Goal: Task Accomplishment & Management: Manage account settings

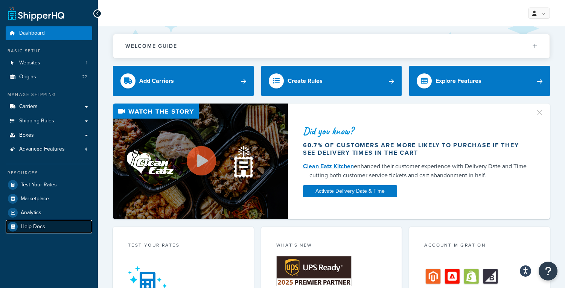
click at [37, 226] on span "Help Docs" at bounding box center [33, 227] width 24 height 6
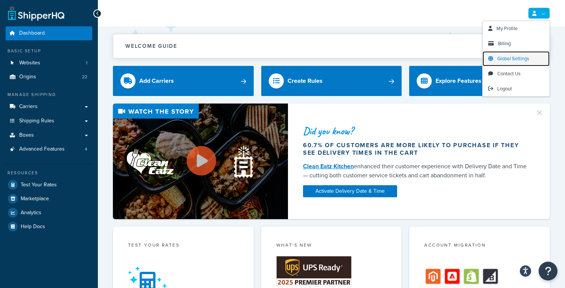
click at [514, 62] on span "Global Settings" at bounding box center [513, 58] width 32 height 7
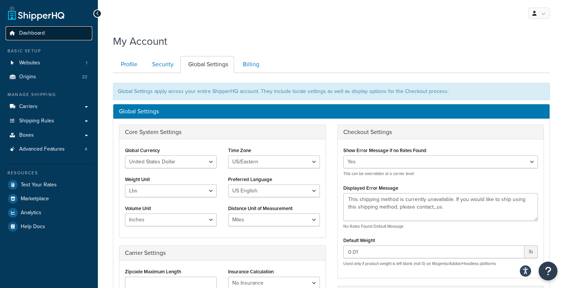
click at [22, 33] on span "Dashboard" at bounding box center [32, 33] width 26 height 6
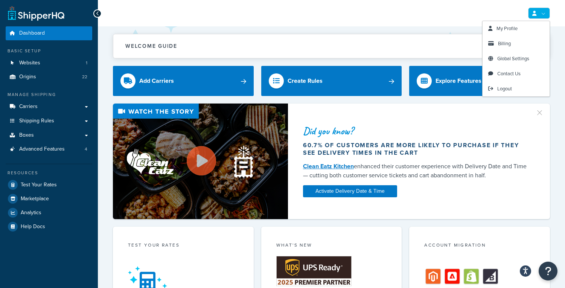
click at [545, 14] on link at bounding box center [539, 13] width 22 height 11
click at [507, 29] on span "My Profile" at bounding box center [506, 28] width 21 height 7
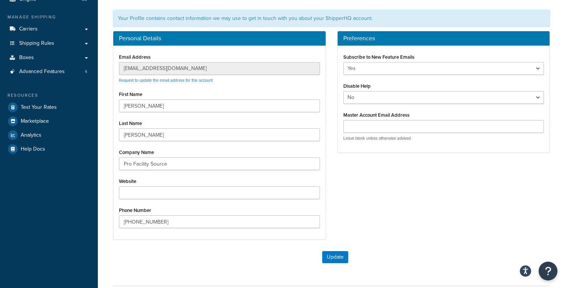
scroll to position [78, 0]
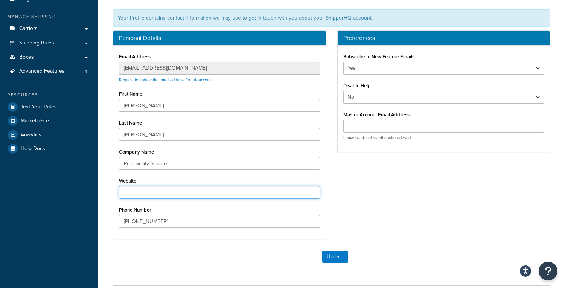
click at [220, 192] on input "Website" at bounding box center [219, 192] width 201 height 13
type input "[DOMAIN_NAME]"
click at [329, 256] on button "Update" at bounding box center [335, 257] width 26 height 12
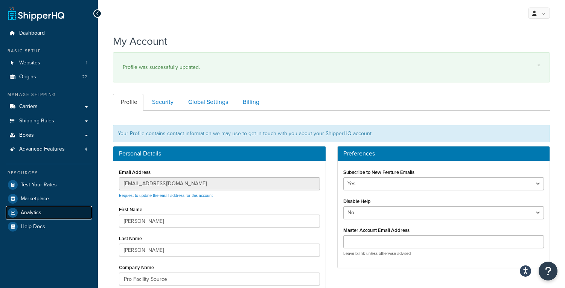
click at [23, 213] on span "Analytics" at bounding box center [31, 213] width 21 height 6
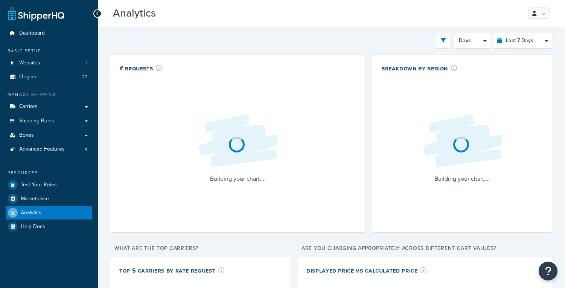
select select "last_7_days"
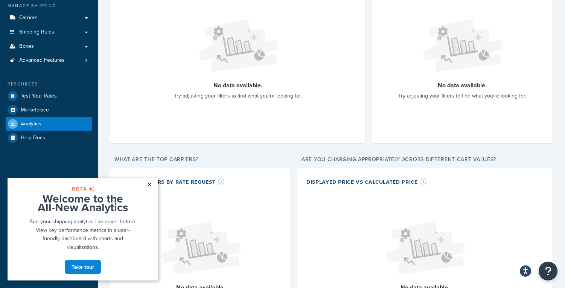
scroll to position [88, 0]
click at [149, 185] on link "×" at bounding box center [149, 185] width 13 height 14
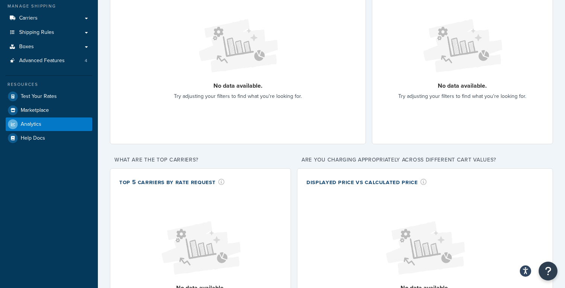
scroll to position [0, 0]
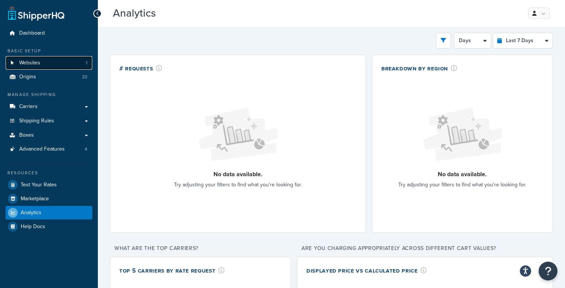
click at [34, 61] on span "Websites" at bounding box center [29, 63] width 21 height 6
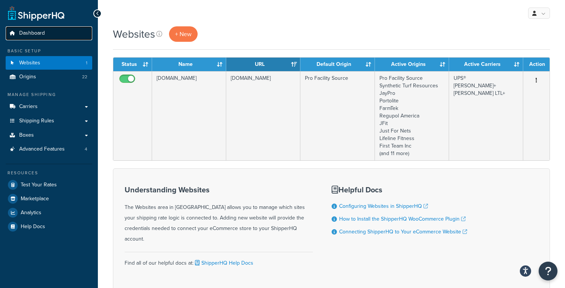
click at [15, 30] on link "Dashboard" at bounding box center [49, 33] width 87 height 14
